Goal: Task Accomplishment & Management: Complete application form

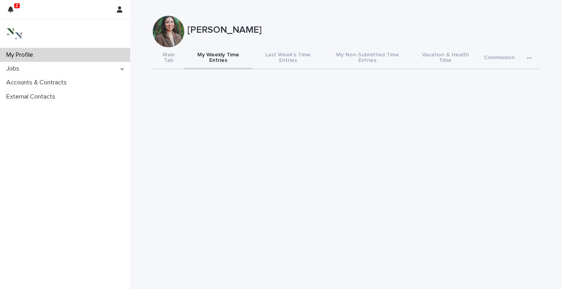
scroll to position [0, 0]
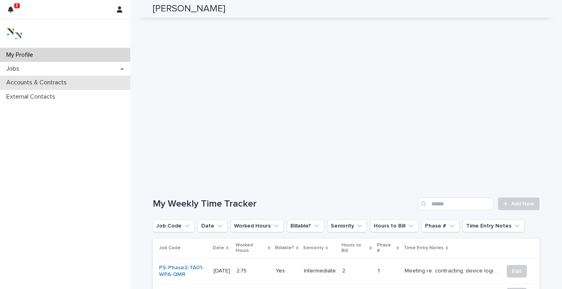
scroll to position [154, 0]
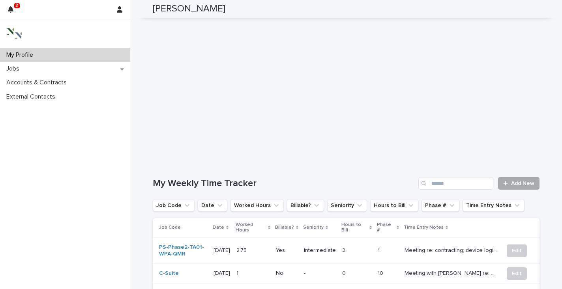
click at [506, 181] on div at bounding box center [507, 184] width 8 height 6
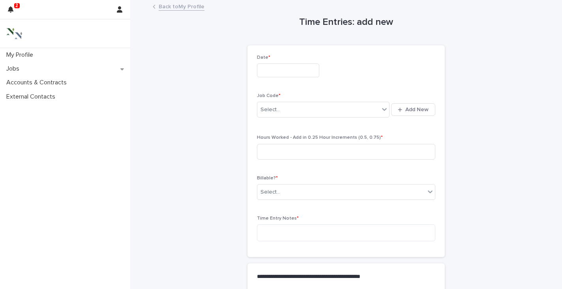
click at [272, 70] on input "text" at bounding box center [288, 71] width 62 height 14
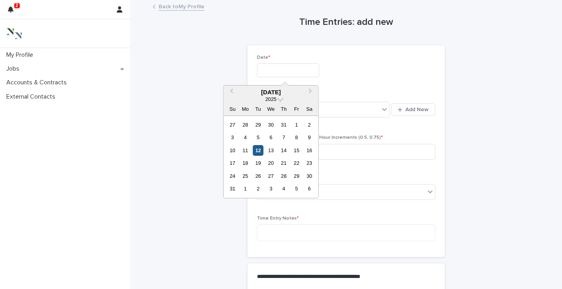
click at [259, 150] on div "12" at bounding box center [258, 150] width 11 height 11
type input "**********"
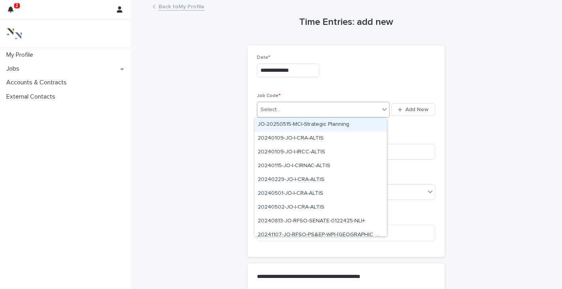
click at [273, 104] on div "Select..." at bounding box center [318, 109] width 122 height 13
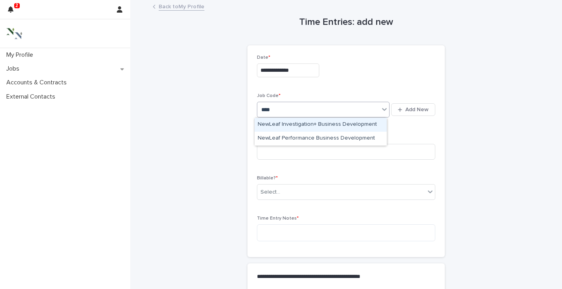
type input "*****"
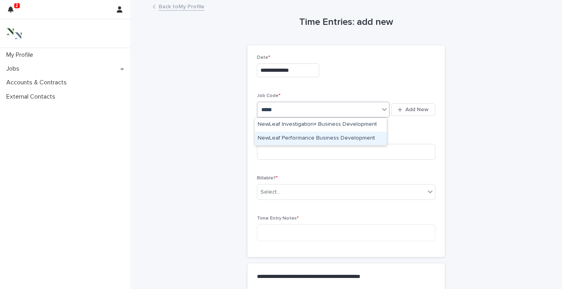
click at [304, 138] on div "NewLeaf Performance Business Development" at bounding box center [321, 139] width 132 height 14
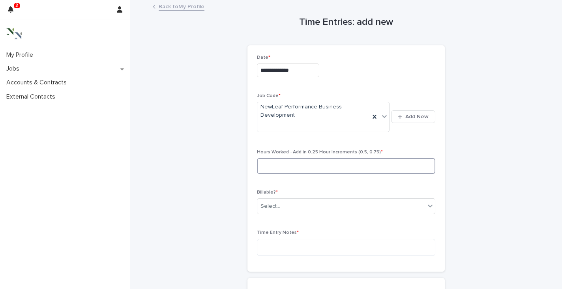
click at [288, 167] on input at bounding box center [346, 166] width 178 height 16
type input "****"
click at [270, 202] on div "Select..." at bounding box center [270, 206] width 20 height 8
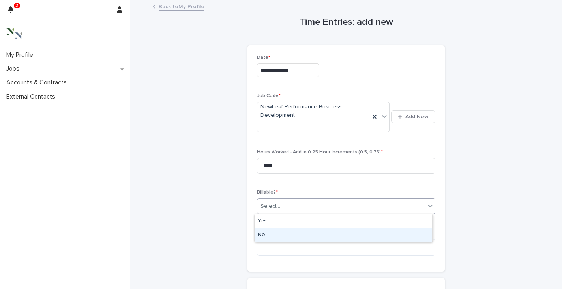
click at [265, 234] on div "No" at bounding box center [344, 236] width 178 height 14
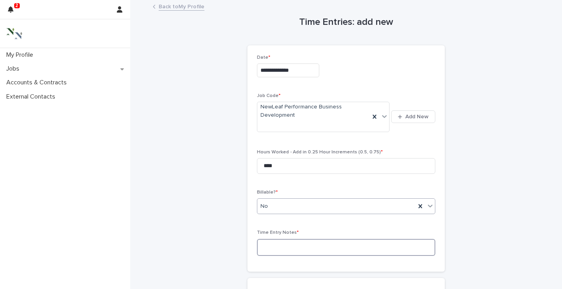
click at [265, 250] on textarea at bounding box center [346, 247] width 178 height 17
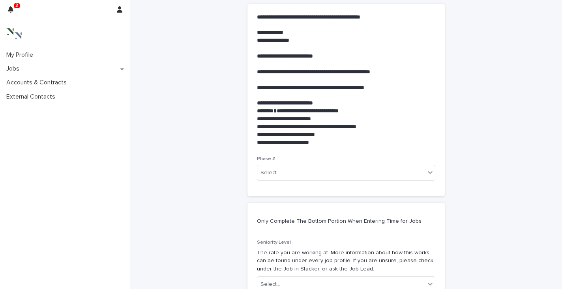
scroll to position [273, 0]
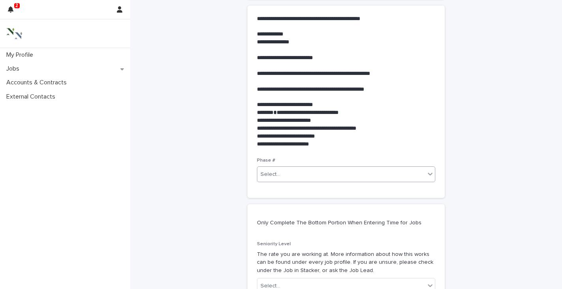
type textarea "**********"
click at [293, 172] on div "Select..." at bounding box center [341, 174] width 168 height 13
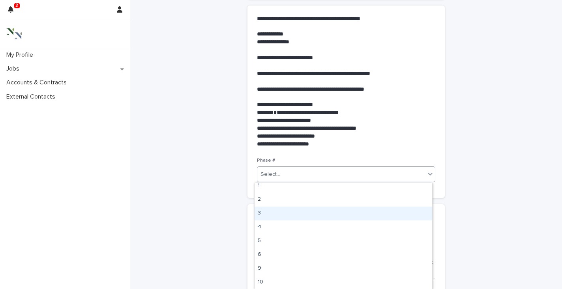
scroll to position [0, 0]
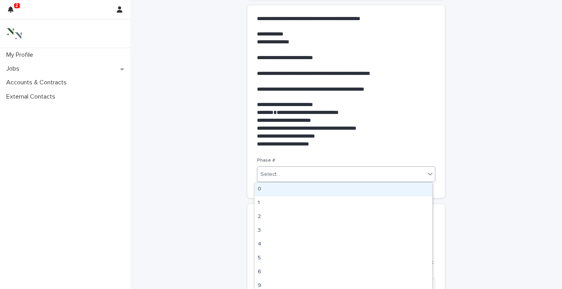
click at [264, 192] on div "0" at bounding box center [344, 190] width 178 height 14
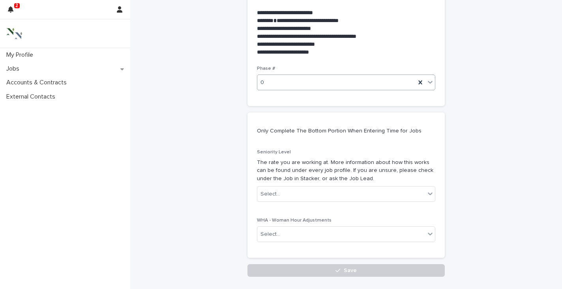
scroll to position [414, 0]
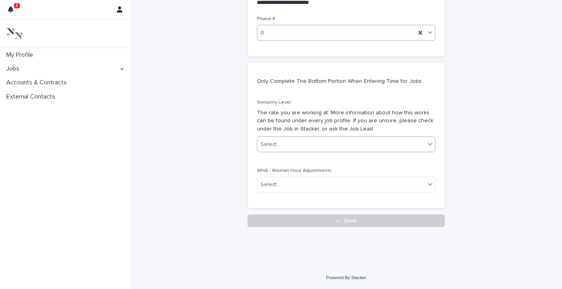
click at [266, 141] on div "Select..." at bounding box center [270, 145] width 20 height 8
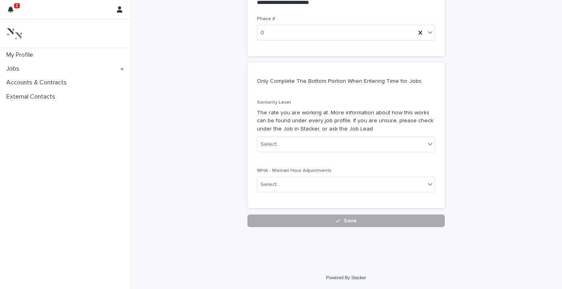
click at [352, 219] on span "Save" at bounding box center [350, 221] width 13 height 6
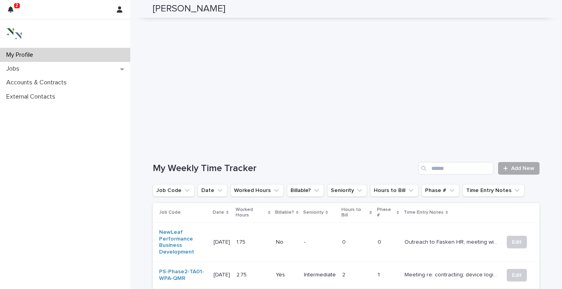
click at [512, 166] on span "Add New" at bounding box center [522, 169] width 23 height 6
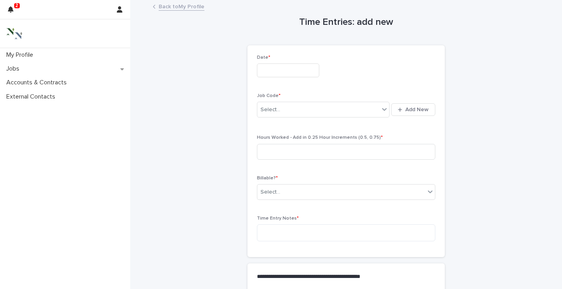
click at [264, 72] on input "text" at bounding box center [288, 71] width 62 height 14
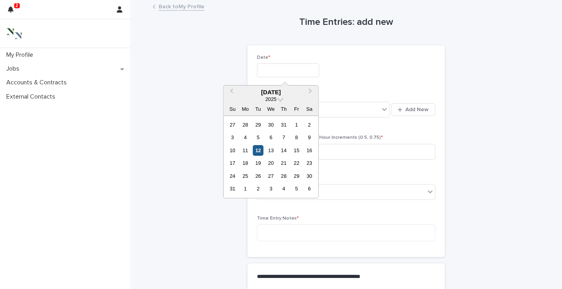
click at [258, 149] on div "12" at bounding box center [258, 150] width 11 height 11
type input "**********"
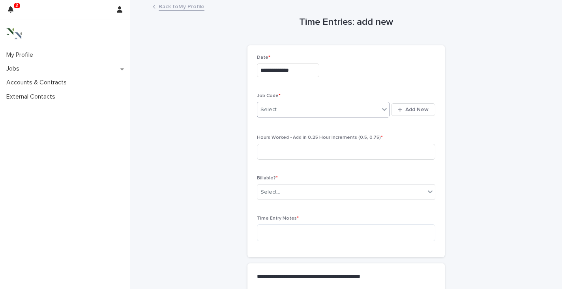
click at [266, 109] on div "Select..." at bounding box center [270, 110] width 20 height 8
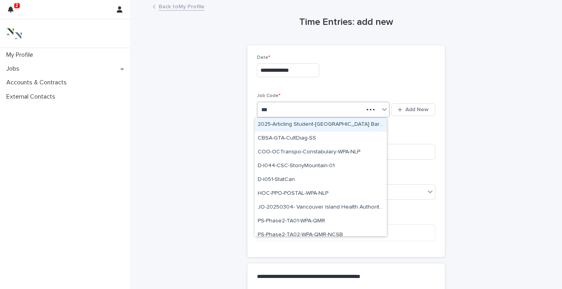
type input "****"
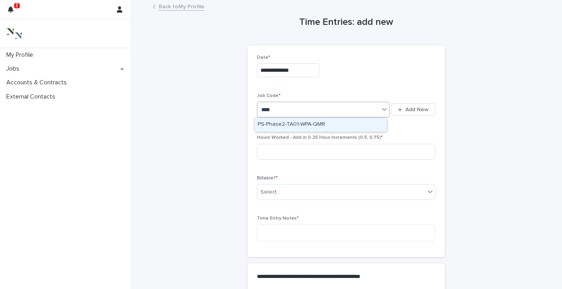
click at [286, 124] on div "PS-Phase2-TA01-WPA-QMR" at bounding box center [321, 125] width 132 height 14
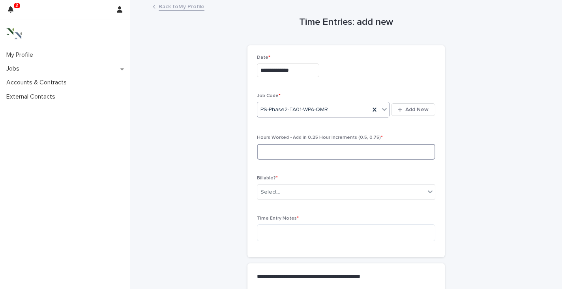
click at [273, 152] on input at bounding box center [346, 152] width 178 height 16
type input "****"
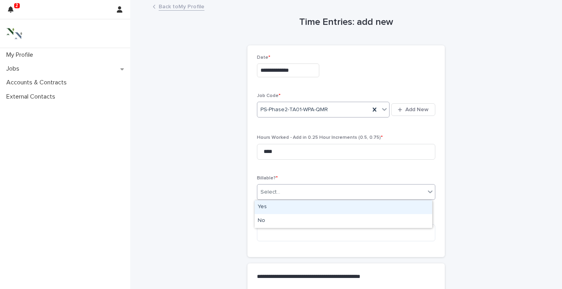
click at [265, 193] on div "Select..." at bounding box center [270, 192] width 20 height 8
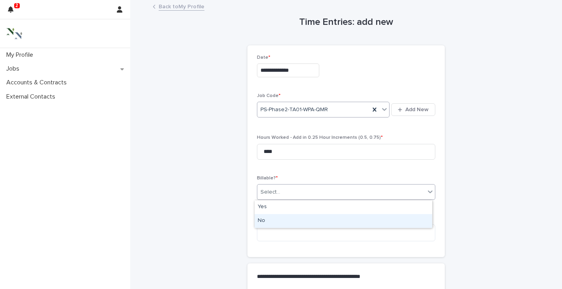
click at [260, 220] on div "No" at bounding box center [344, 221] width 178 height 14
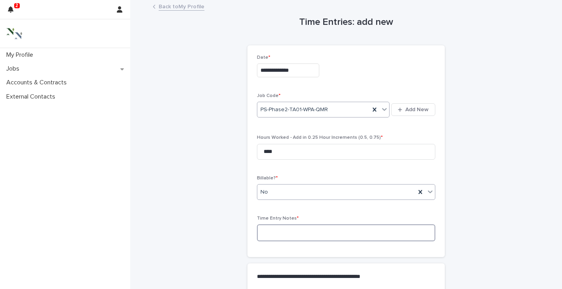
click at [267, 237] on textarea at bounding box center [346, 233] width 178 height 17
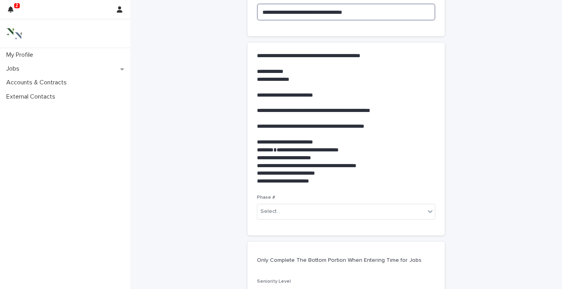
scroll to position [232, 0]
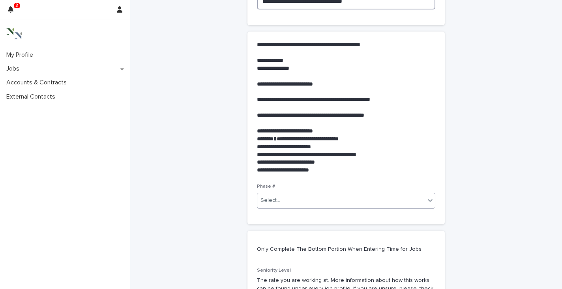
type textarea "**********"
click at [287, 199] on div "Select..." at bounding box center [341, 200] width 168 height 13
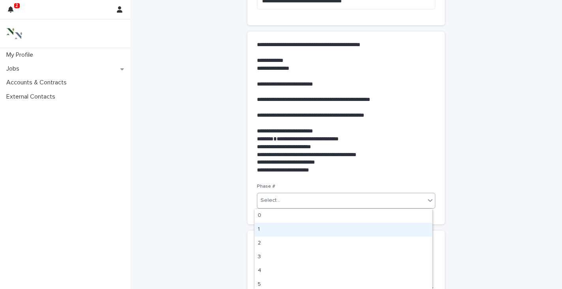
click at [270, 228] on div "1" at bounding box center [344, 230] width 178 height 14
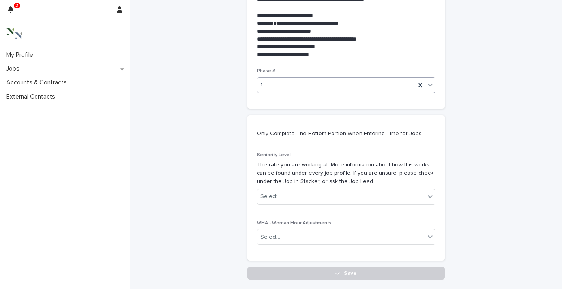
scroll to position [400, 0]
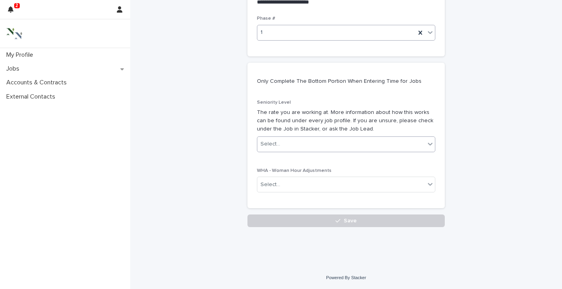
click at [263, 150] on div "Select..." at bounding box center [341, 144] width 168 height 13
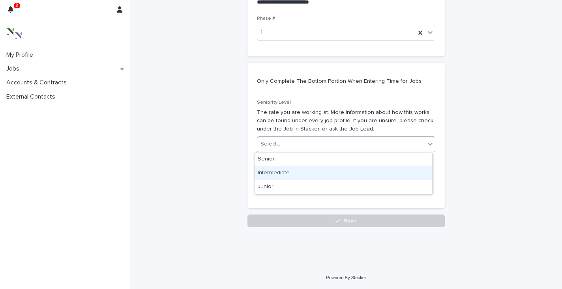
click at [263, 171] on div "Intermediate" at bounding box center [344, 174] width 178 height 14
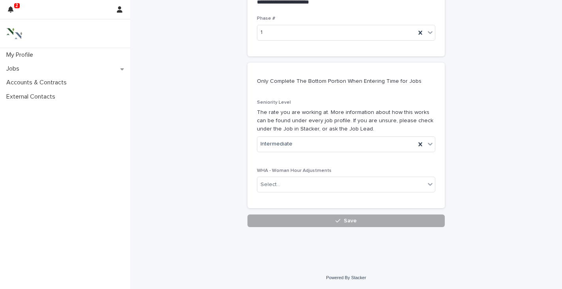
click at [296, 220] on button "Save" at bounding box center [345, 221] width 197 height 13
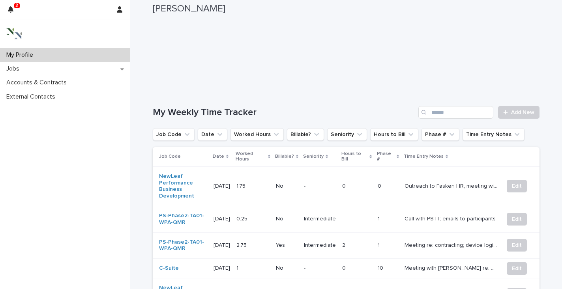
scroll to position [243, 0]
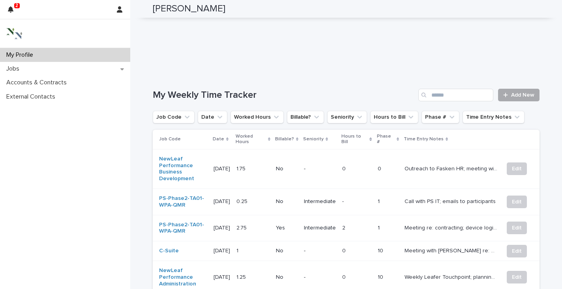
click at [515, 92] on span "Add New" at bounding box center [522, 95] width 23 height 6
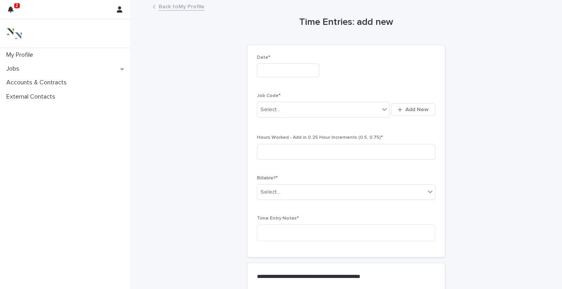
click at [277, 73] on input "text" at bounding box center [288, 71] width 62 height 14
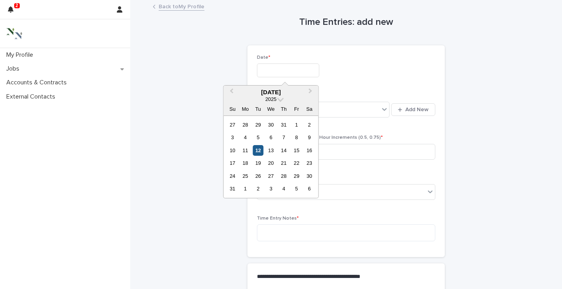
click at [255, 148] on div "12" at bounding box center [258, 150] width 11 height 11
type input "**********"
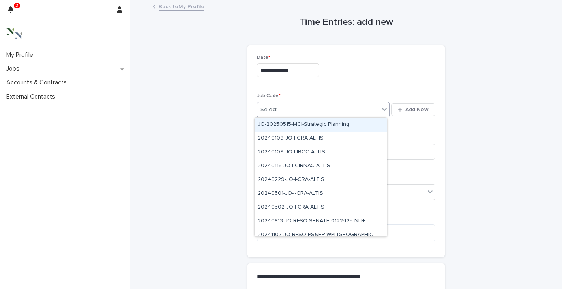
click at [293, 107] on div "Select..." at bounding box center [318, 109] width 122 height 13
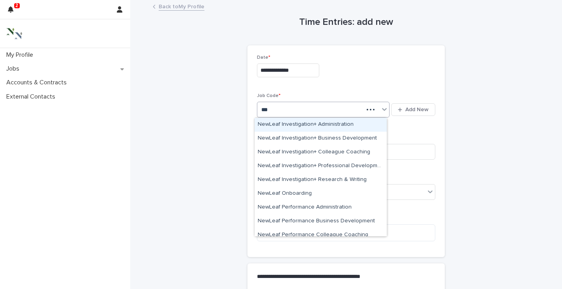
type input "****"
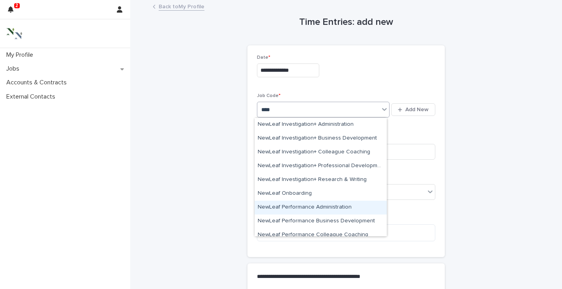
click at [299, 209] on div "NewLeaf Performance Administration" at bounding box center [321, 208] width 132 height 14
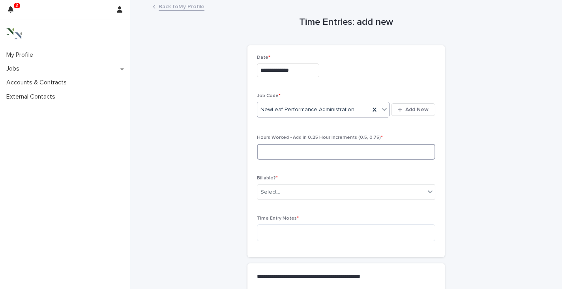
click at [277, 157] on input at bounding box center [346, 152] width 178 height 16
type input "****"
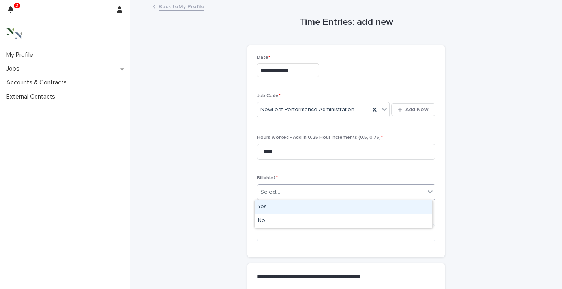
click at [288, 191] on div "Select..." at bounding box center [341, 192] width 168 height 13
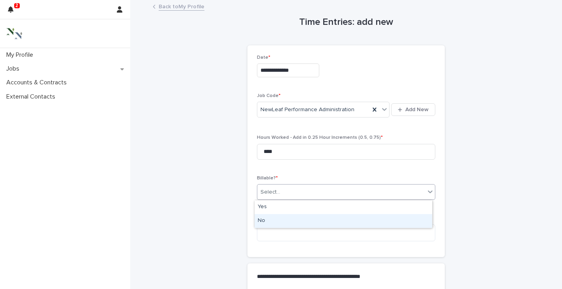
click at [270, 220] on div "No" at bounding box center [344, 221] width 178 height 14
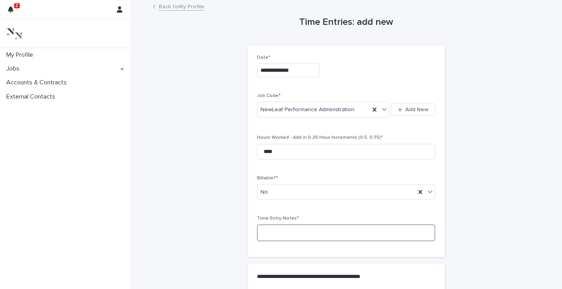
click at [269, 238] on textarea at bounding box center [346, 233] width 178 height 17
type textarea "*"
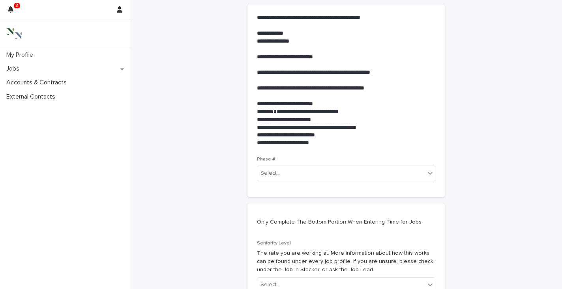
scroll to position [262, 0]
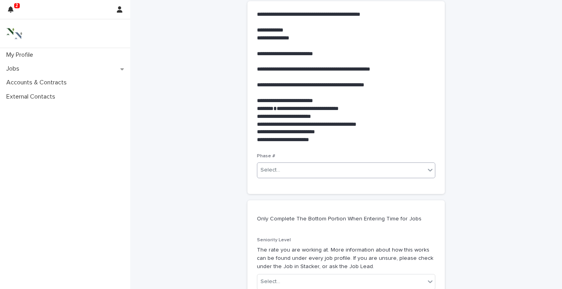
type textarea "*****"
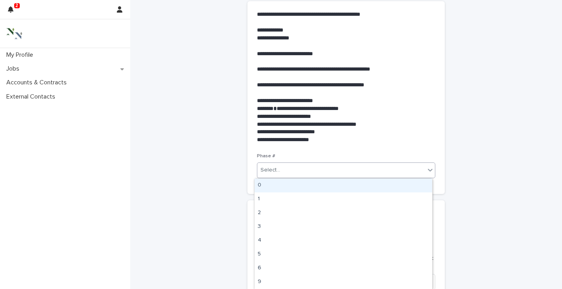
click at [273, 169] on div "Select..." at bounding box center [270, 170] width 20 height 8
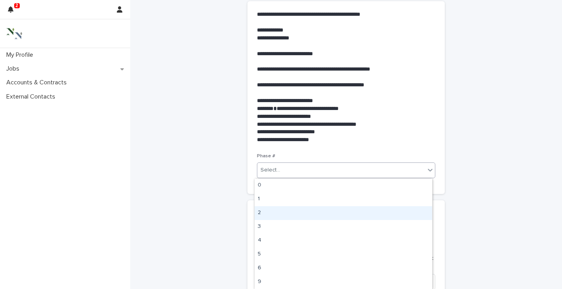
scroll to position [13, 0]
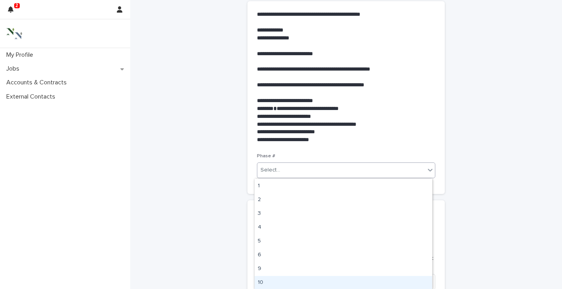
click at [270, 280] on div "10" at bounding box center [344, 283] width 178 height 14
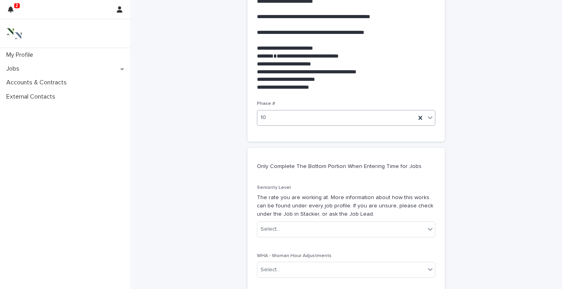
scroll to position [400, 0]
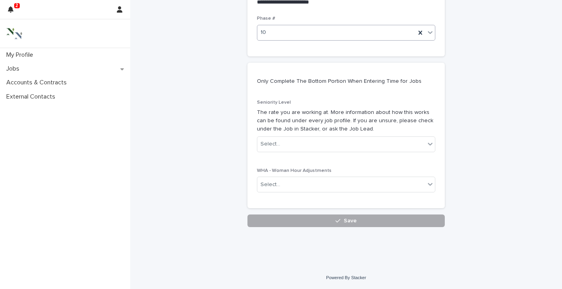
click at [276, 217] on button "Save" at bounding box center [345, 221] width 197 height 13
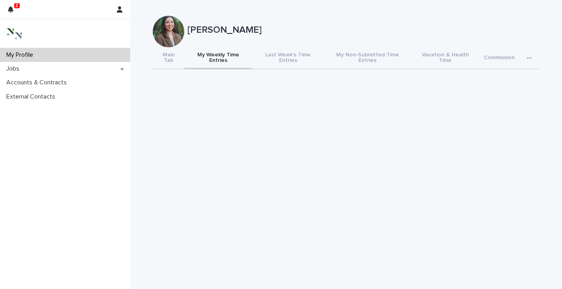
click at [36, 57] on p "My Profile" at bounding box center [21, 54] width 36 height 7
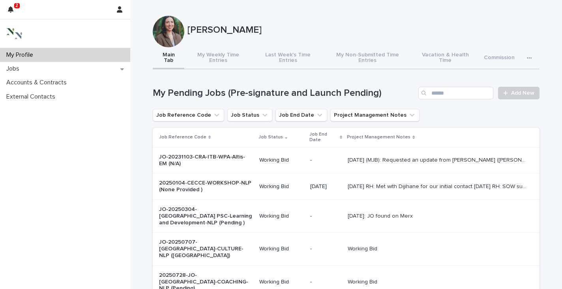
click at [45, 59] on div "My Profile" at bounding box center [65, 55] width 130 height 14
click at [17, 55] on p "My Profile" at bounding box center [21, 54] width 36 height 7
click at [223, 55] on button "My Weekly Time Entries" at bounding box center [218, 58] width 68 height 22
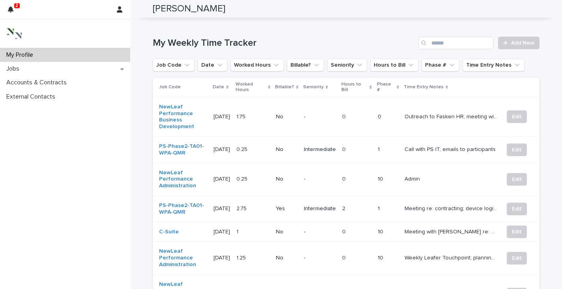
scroll to position [298, 0]
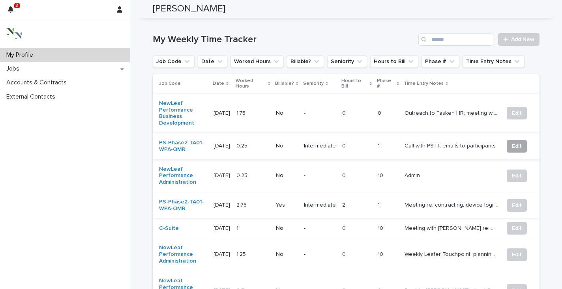
click at [507, 140] on button "Edit" at bounding box center [517, 146] width 20 height 13
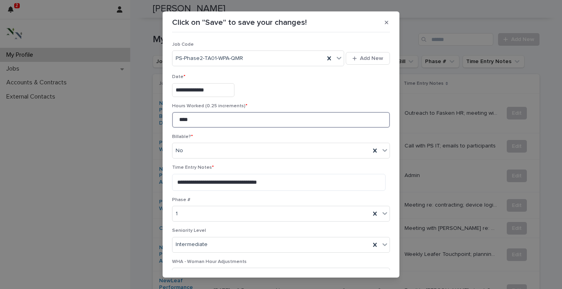
drag, startPoint x: 200, startPoint y: 122, endPoint x: 135, endPoint y: 109, distance: 66.3
click at [135, 109] on div "**********" at bounding box center [281, 144] width 562 height 289
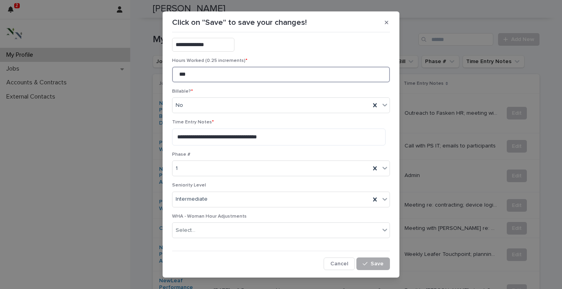
type input "***"
click at [371, 262] on span "Save" at bounding box center [377, 264] width 13 height 6
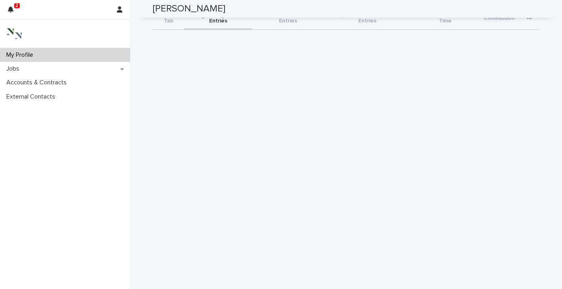
scroll to position [0, 0]
